Goal: Task Accomplishment & Management: Manage account settings

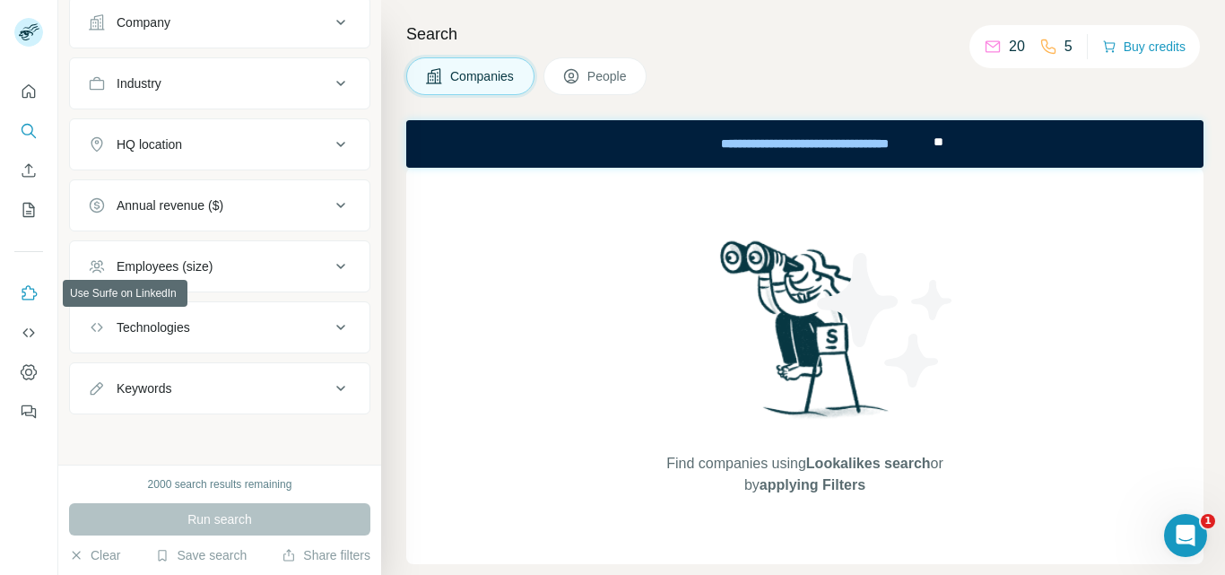
click at [23, 301] on icon "Use Surfe on LinkedIn" at bounding box center [29, 293] width 18 height 18
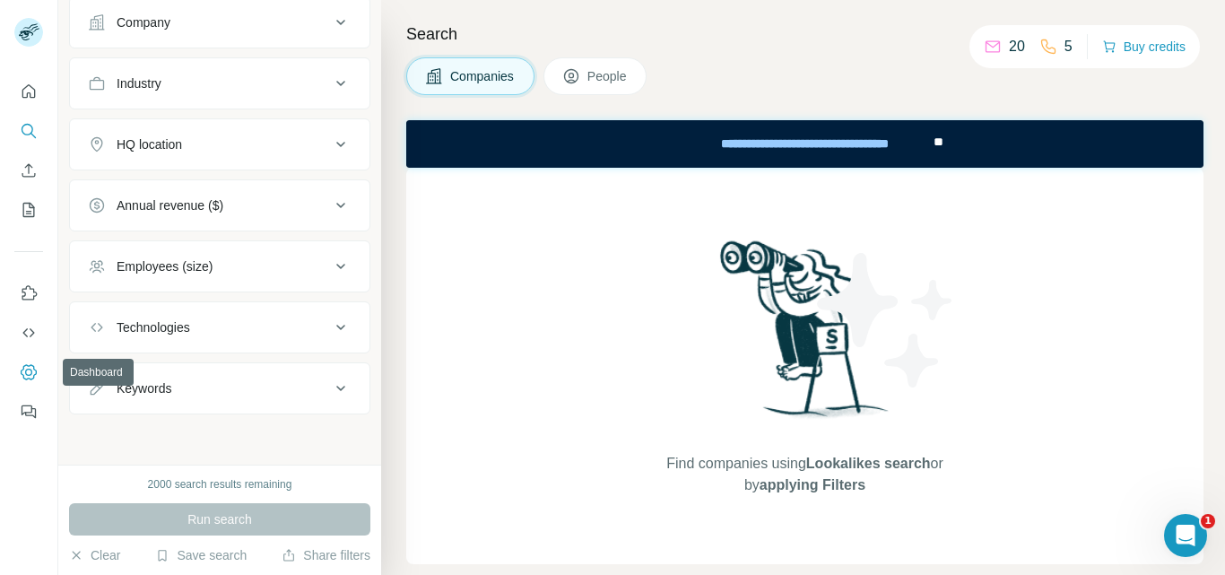
click at [36, 383] on button "Dashboard" at bounding box center [28, 372] width 29 height 32
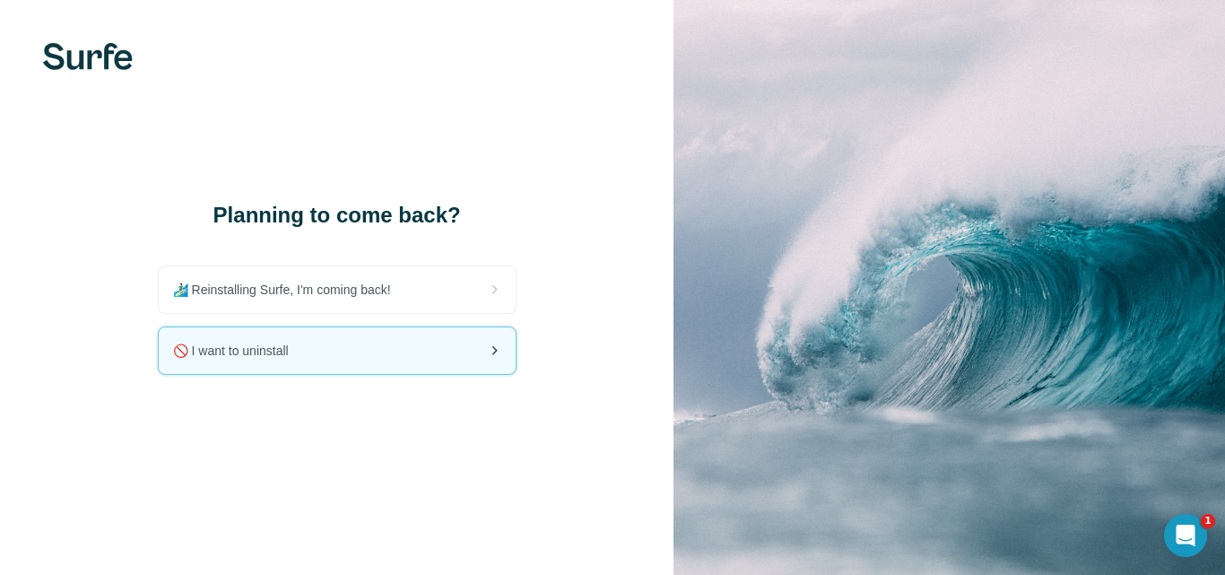
click at [394, 344] on div "🚫 I want to uninstall" at bounding box center [337, 350] width 357 height 47
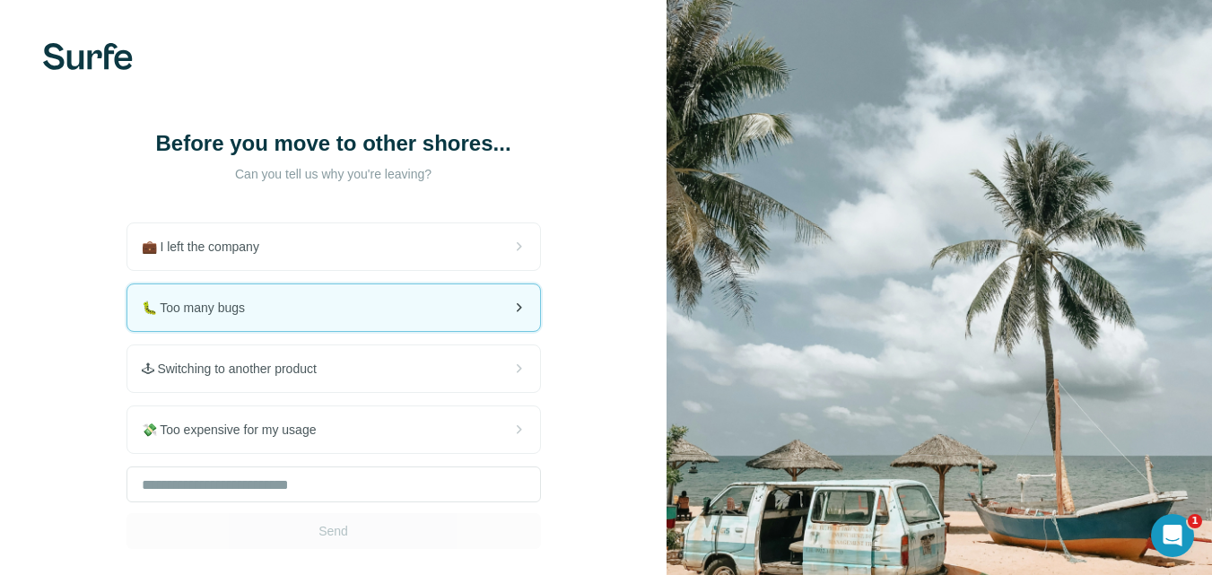
click at [357, 299] on div "🐛 Too many bugs" at bounding box center [333, 307] width 413 height 47
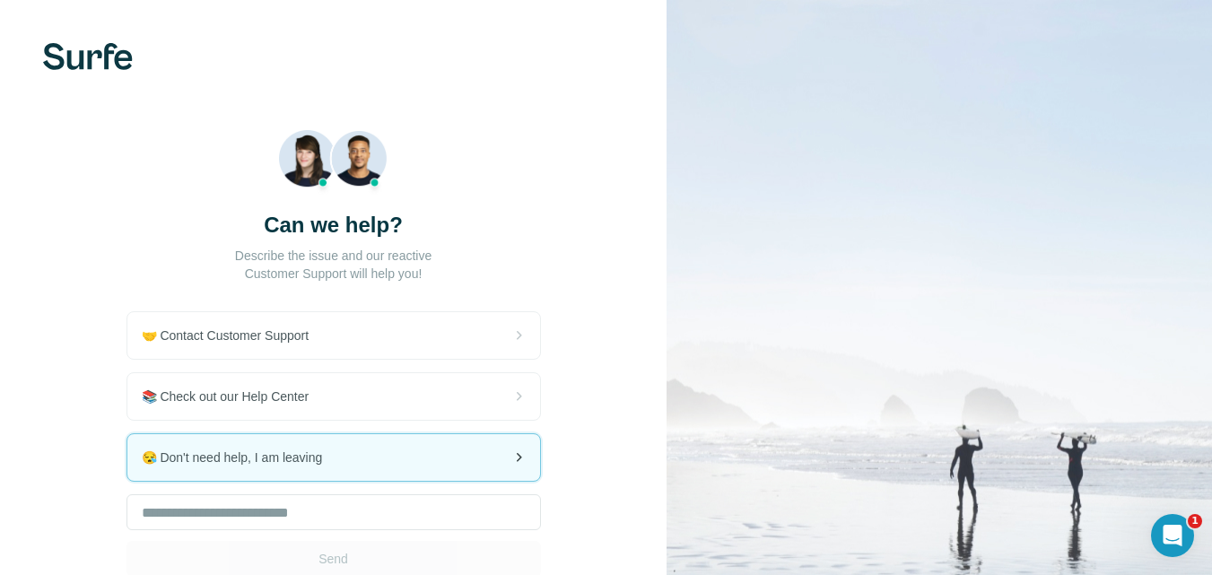
click at [342, 466] on div "😪 Don't need help, I am leaving" at bounding box center [333, 457] width 413 height 47
